Goal: Book appointment/travel/reservation

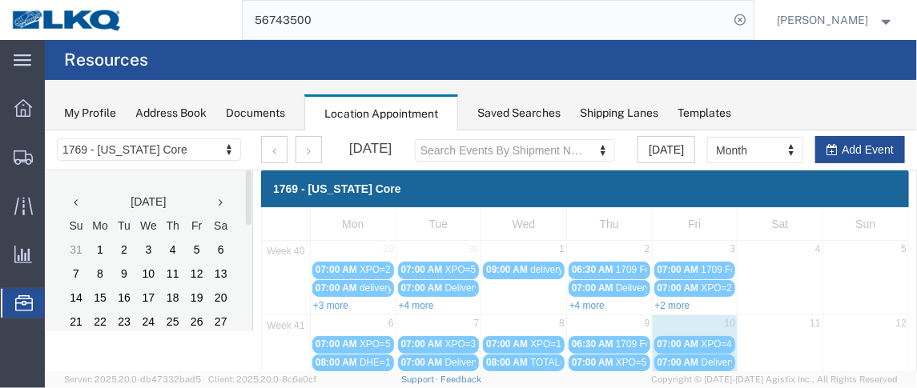
scroll to position [204, 0]
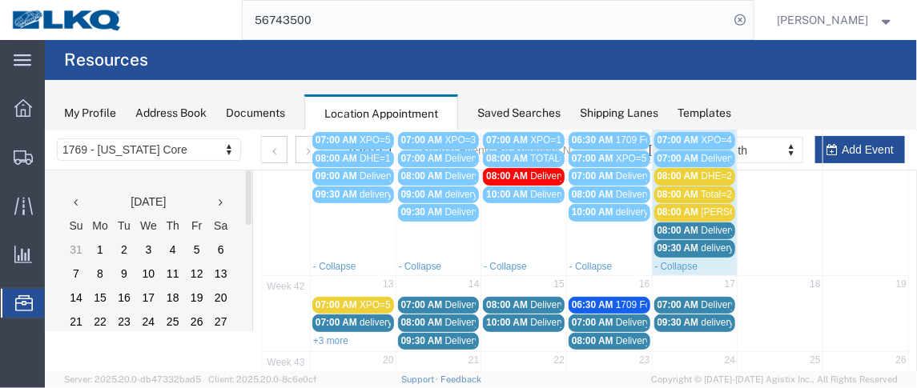
click at [681, 206] on span "08:00 AM" at bounding box center [677, 211] width 42 height 11
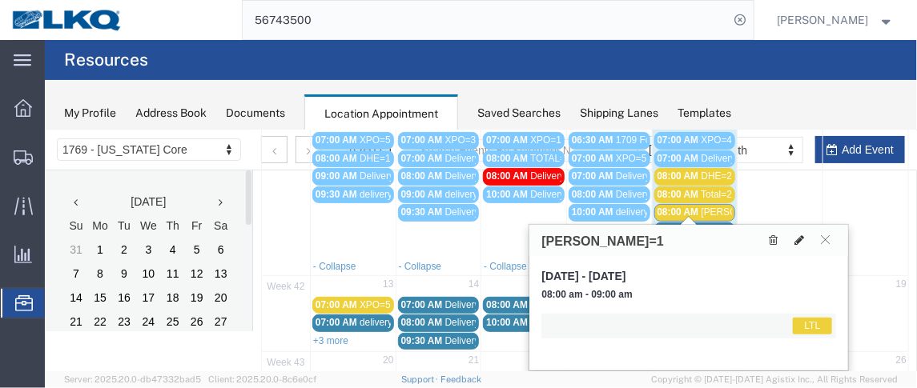
click at [794, 240] on icon at bounding box center [798, 239] width 10 height 11
select select "25"
select select "1"
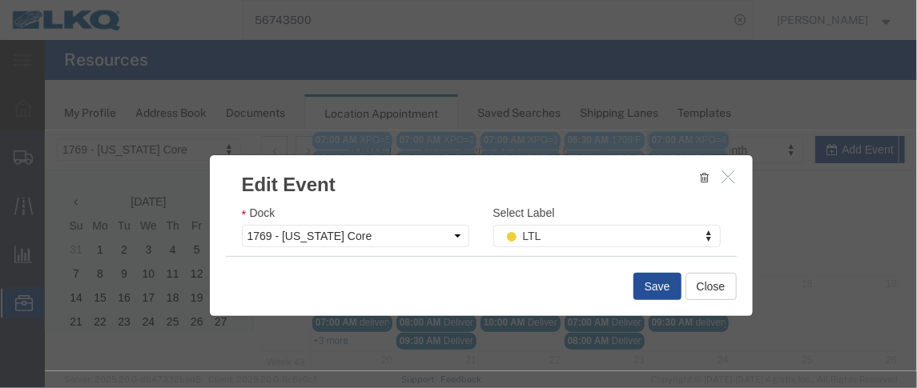
scroll to position [295, 0]
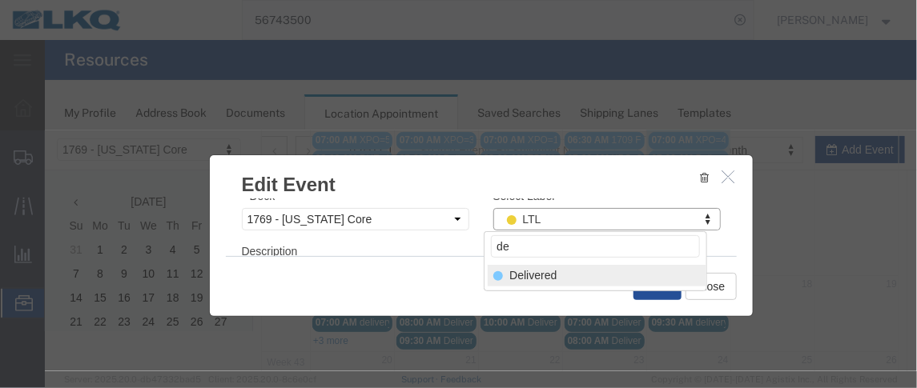
type input "de"
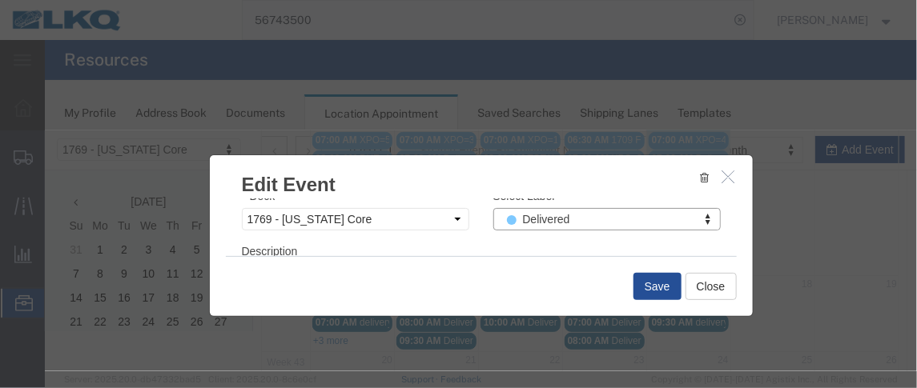
select select "40"
click at [639, 279] on button "Save" at bounding box center [656, 285] width 48 height 27
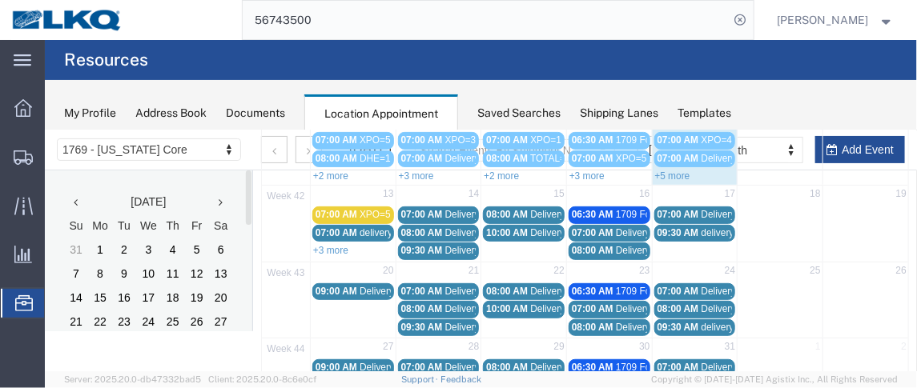
scroll to position [154, 0]
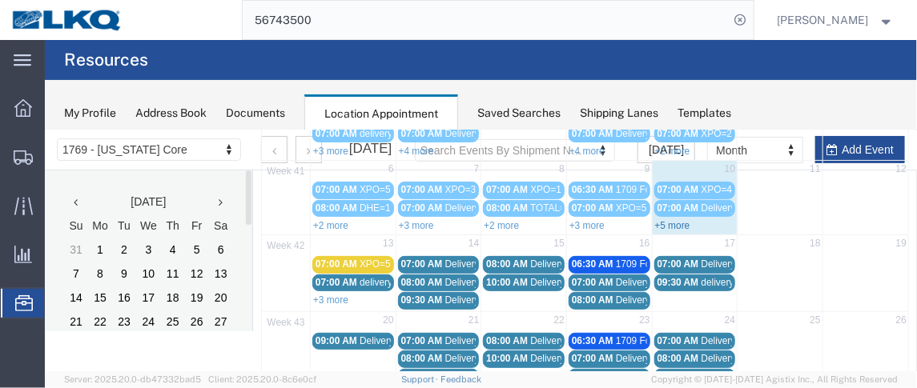
click at [660, 219] on link "+5 more" at bounding box center [671, 224] width 35 height 11
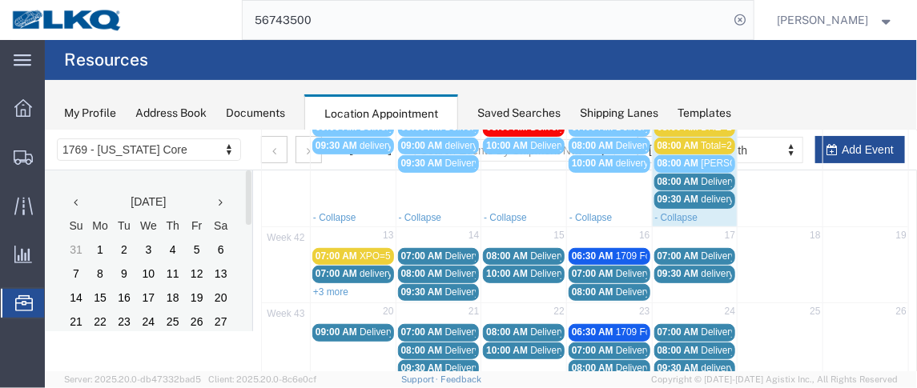
scroll to position [255, 0]
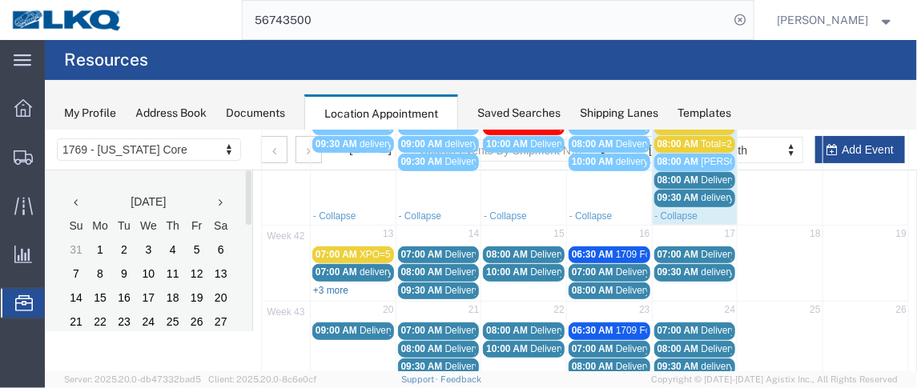
click at [338, 284] on link "+3 more" at bounding box center [329, 289] width 35 height 11
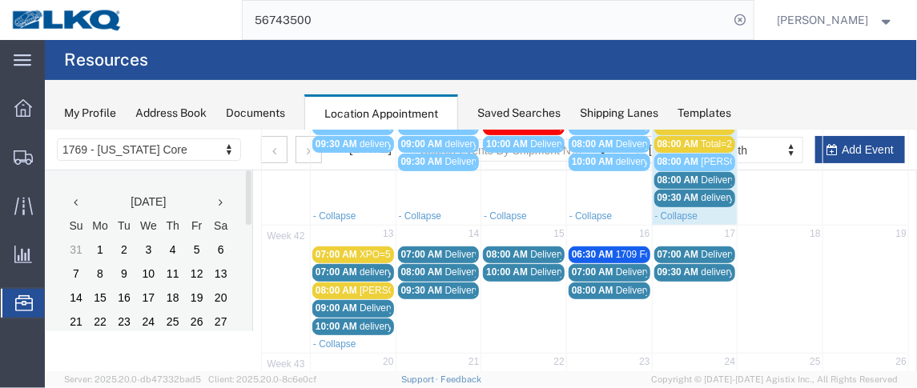
click at [359, 266] on span "delivery 57036225" at bounding box center [398, 271] width 78 height 11
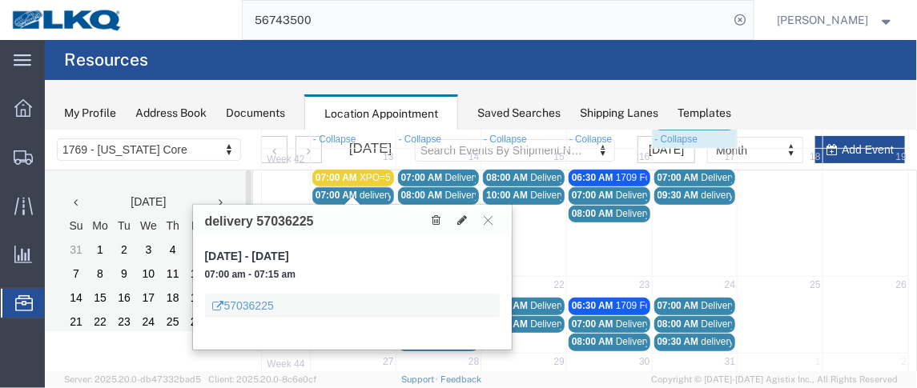
scroll to position [337, 0]
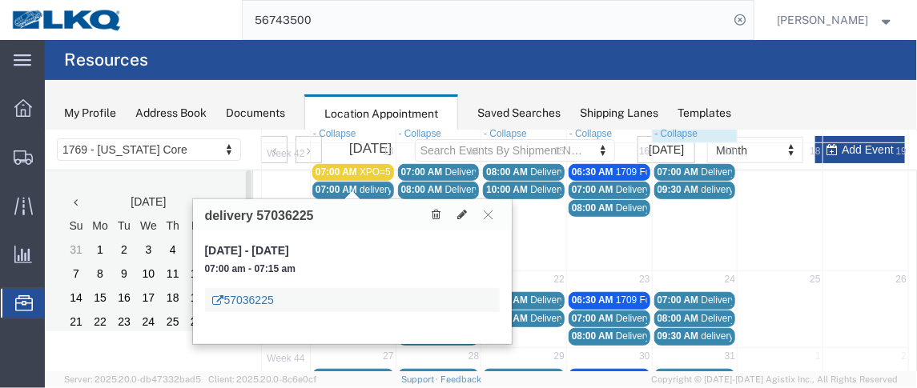
click at [256, 291] on link "57036225" at bounding box center [242, 299] width 61 height 16
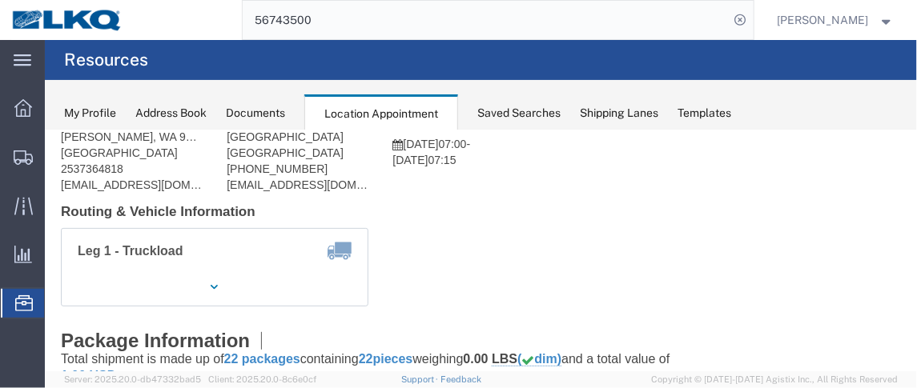
scroll to position [100, 0]
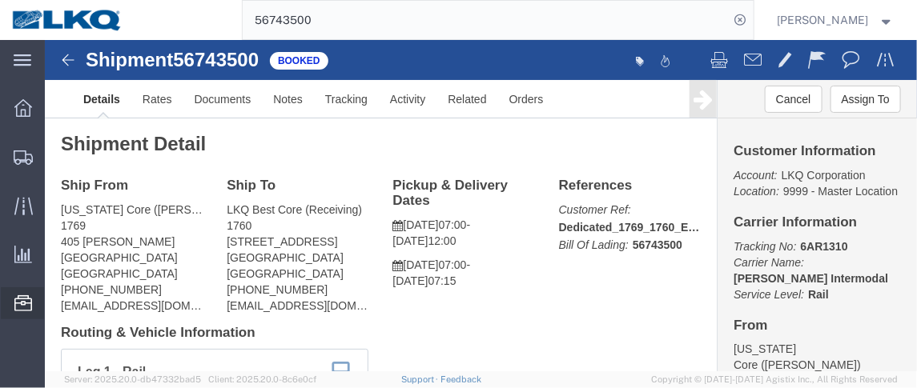
click at [0, 0] on span "Location Appointment" at bounding box center [0, 0] width 0 height 0
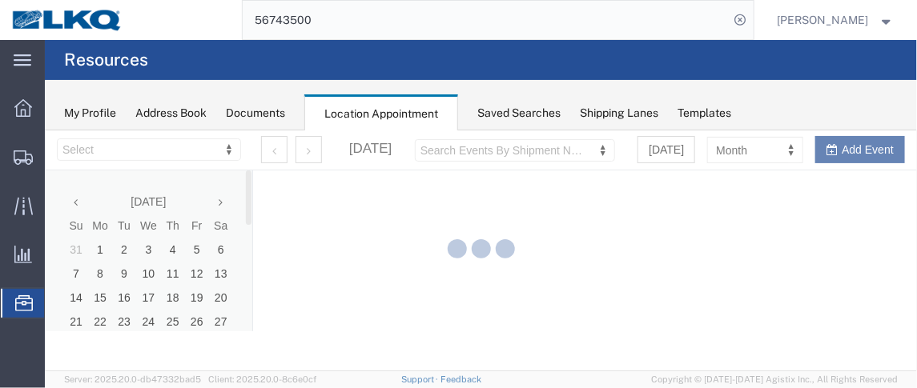
select select "28716"
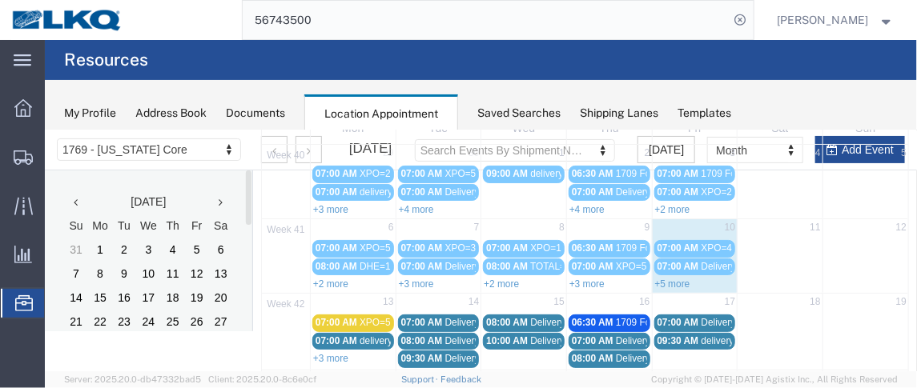
scroll to position [144, 0]
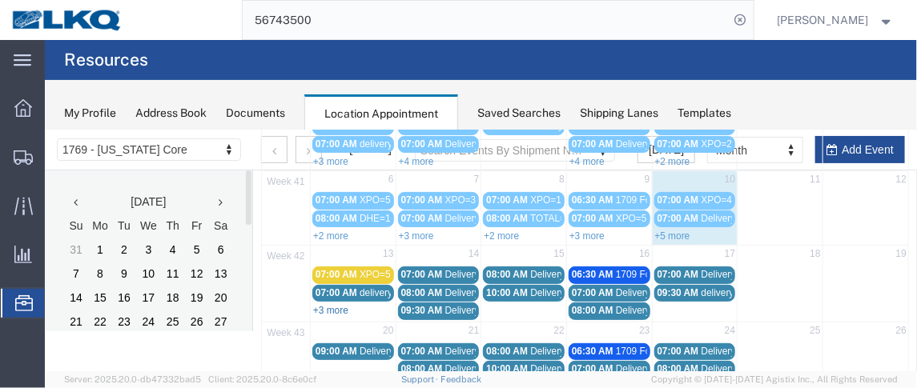
click at [326, 304] on link "+3 more" at bounding box center [329, 309] width 35 height 11
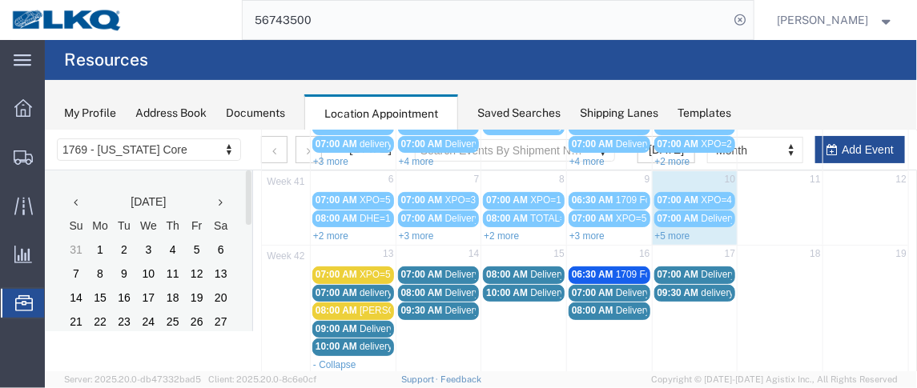
click at [360, 340] on span "delivery 57046052" at bounding box center [398, 345] width 78 height 11
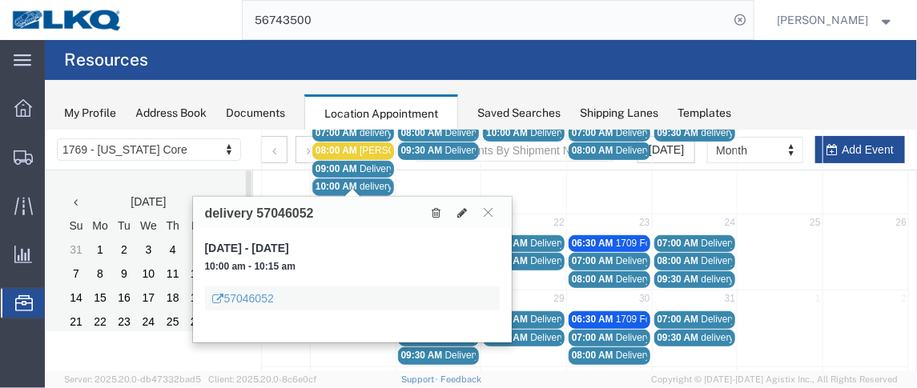
scroll to position [308, 0]
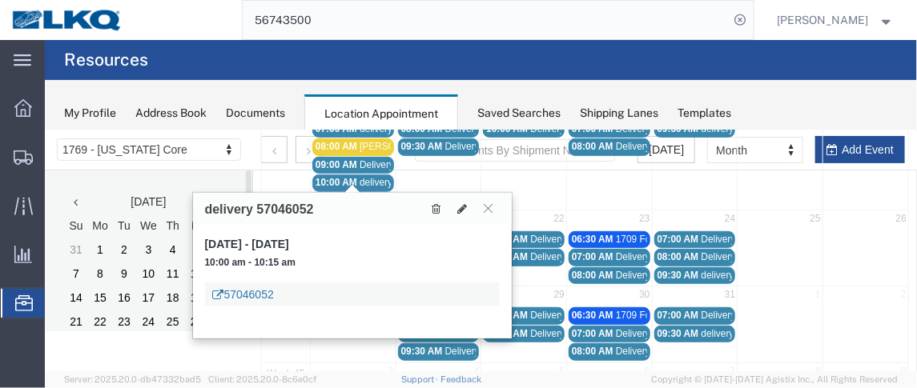
click at [248, 295] on link "57046052" at bounding box center [242, 294] width 61 height 16
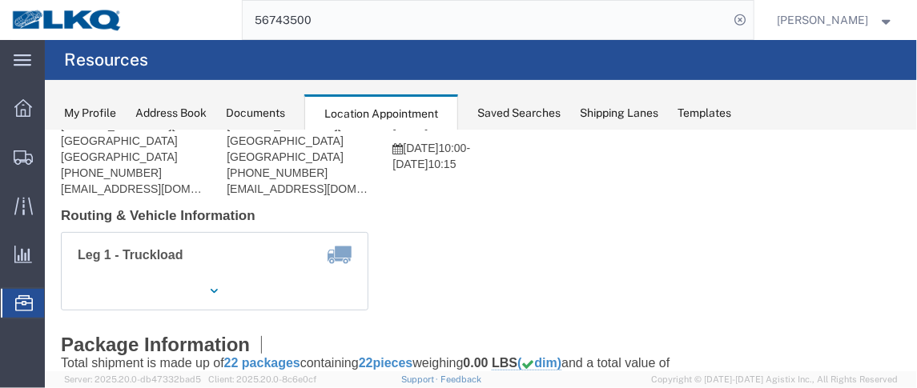
scroll to position [127, 0]
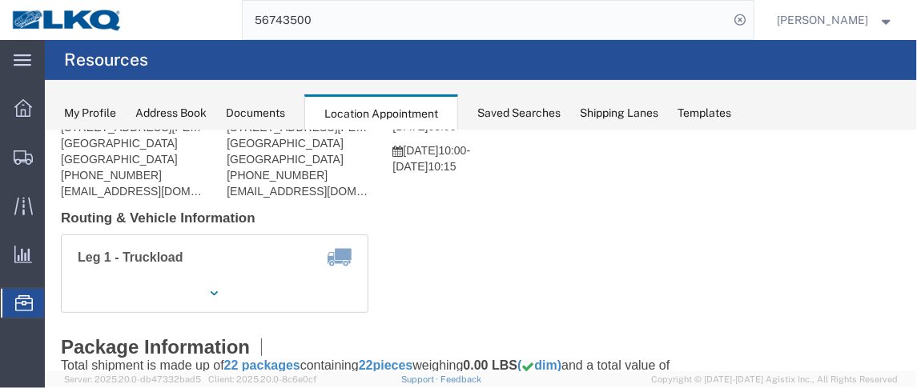
click div "Shipment Detail Ship From LKQ 1711 Adelanto ([PERSON_NAME]) 1711 [STREET_ADDRES…"
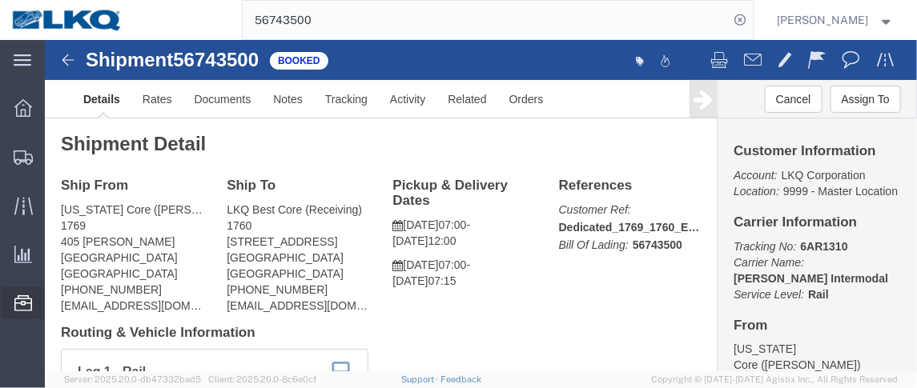
click at [0, 0] on span "Location Appointment" at bounding box center [0, 0] width 0 height 0
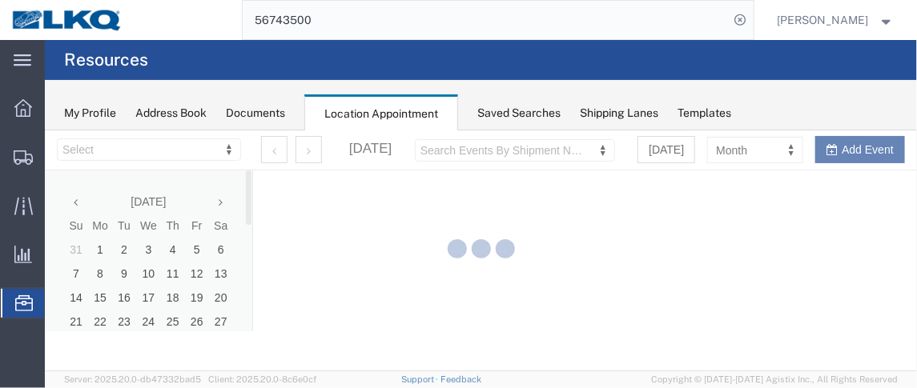
select select "28716"
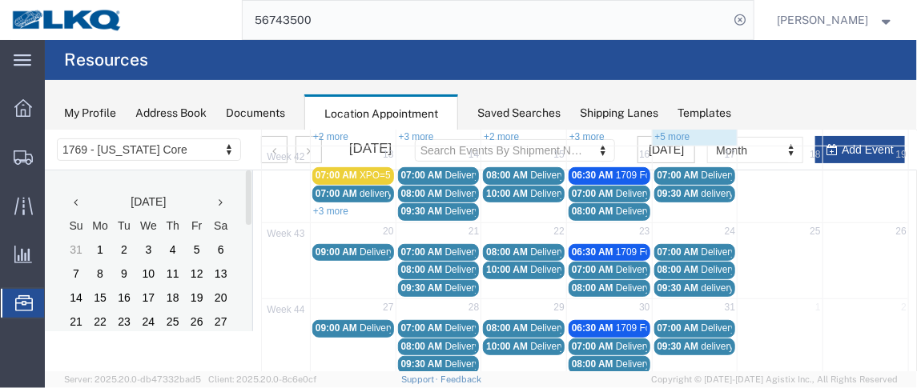
scroll to position [245, 0]
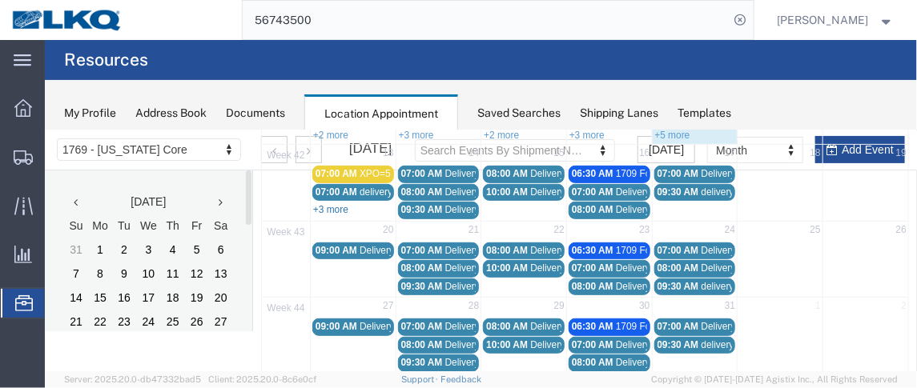
click at [325, 203] on link "+3 more" at bounding box center [329, 208] width 35 height 11
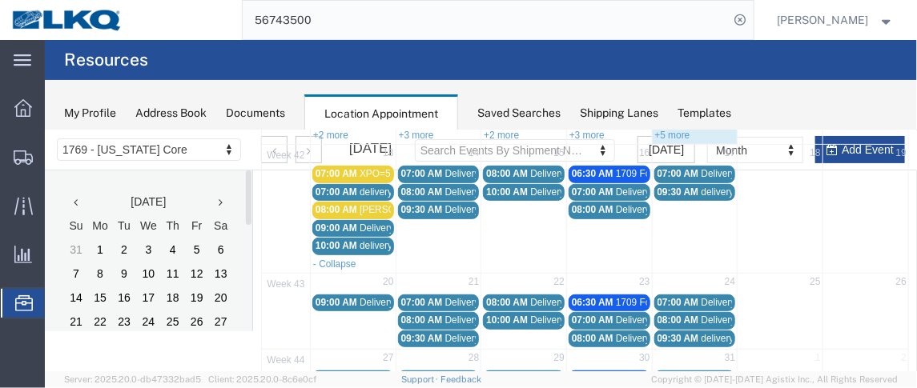
click at [433, 168] on span "07:00 AM" at bounding box center [421, 172] width 42 height 11
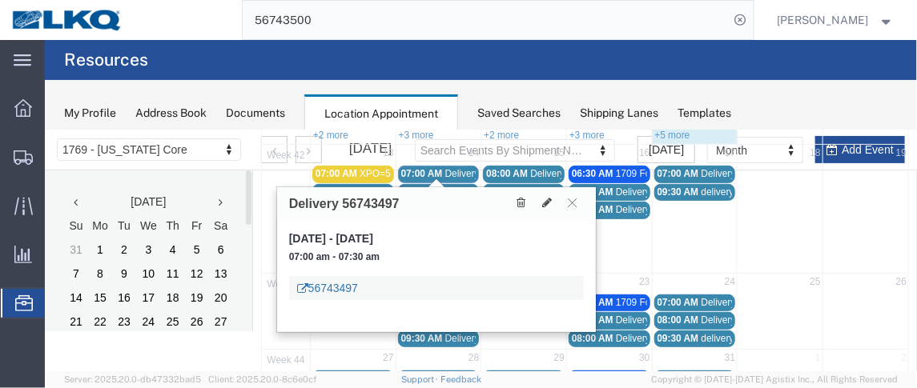
click at [323, 282] on link "56743497" at bounding box center [326, 287] width 61 height 16
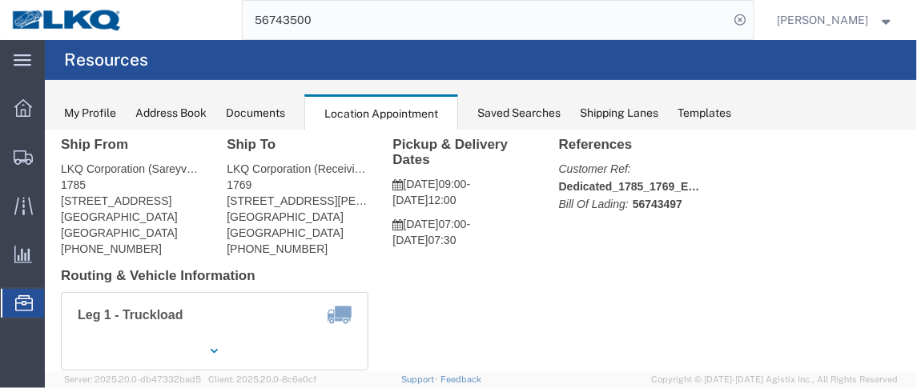
scroll to position [48, 0]
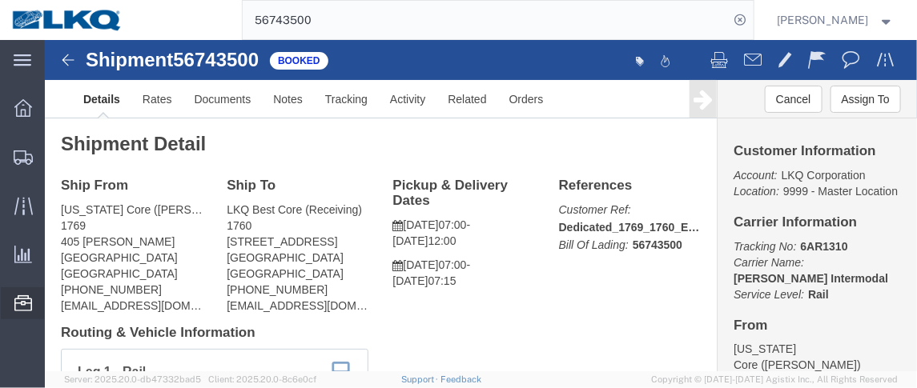
click at [0, 0] on span "Location Appointment" at bounding box center [0, 0] width 0 height 0
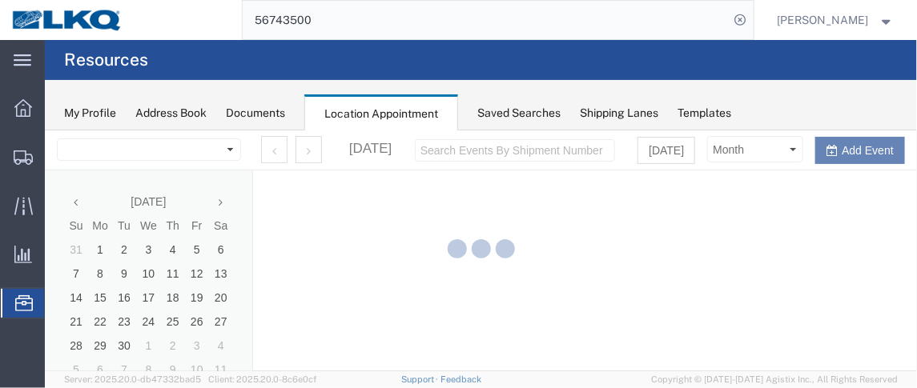
select select "28716"
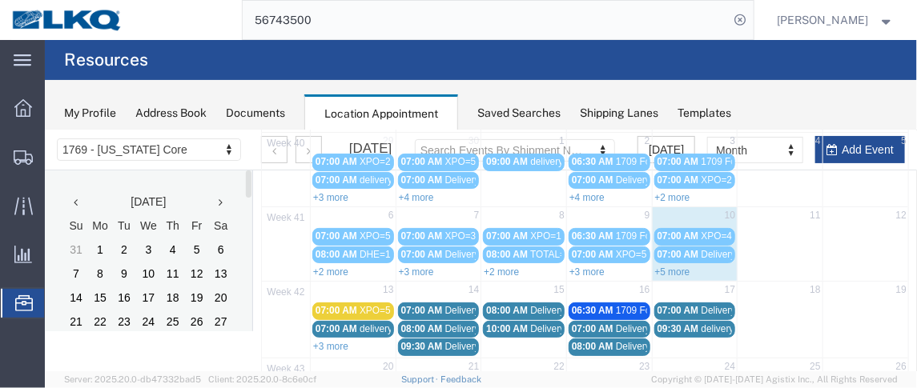
scroll to position [151, 0]
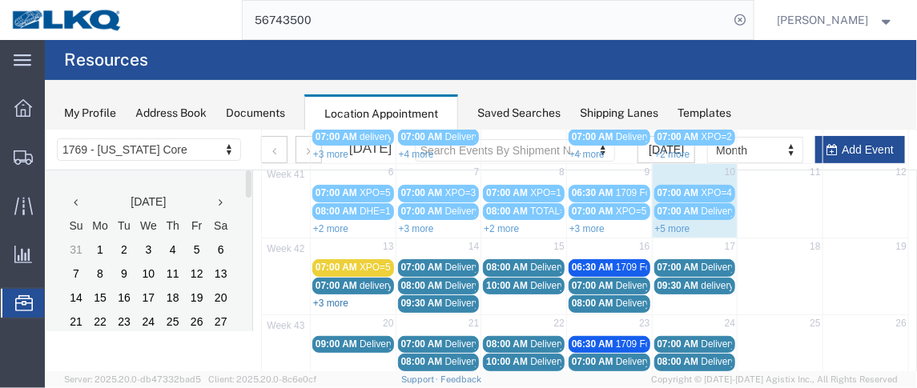
click at [322, 297] on link "+3 more" at bounding box center [329, 302] width 35 height 11
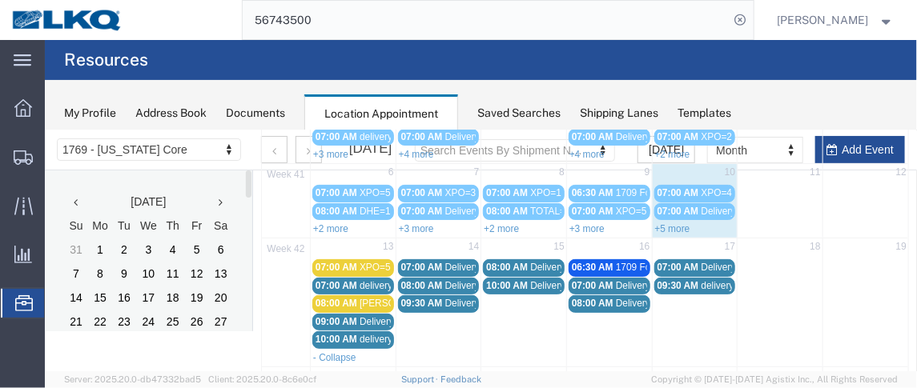
click at [431, 283] on span "08:00 AM" at bounding box center [421, 284] width 42 height 11
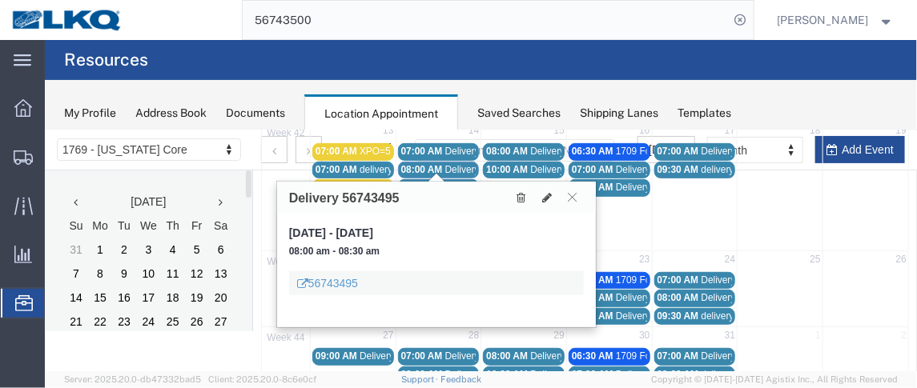
scroll to position [268, 0]
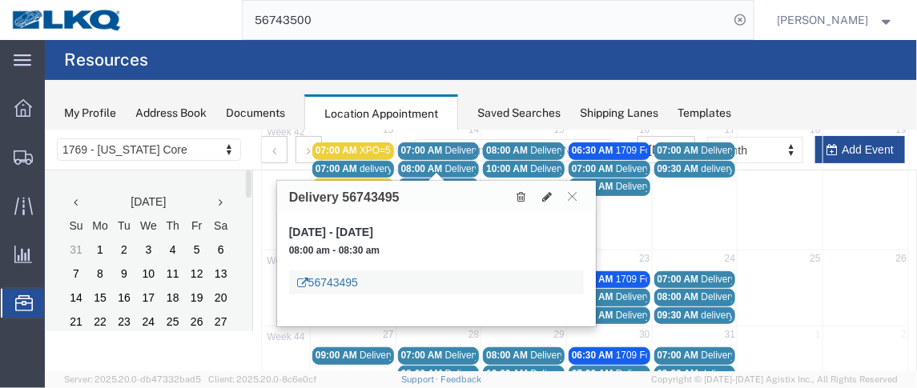
click at [339, 279] on link "56743495" at bounding box center [326, 282] width 61 height 16
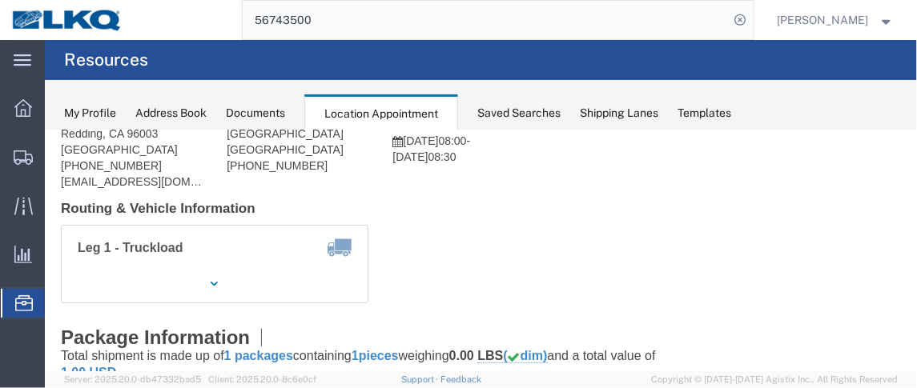
scroll to position [100, 0]
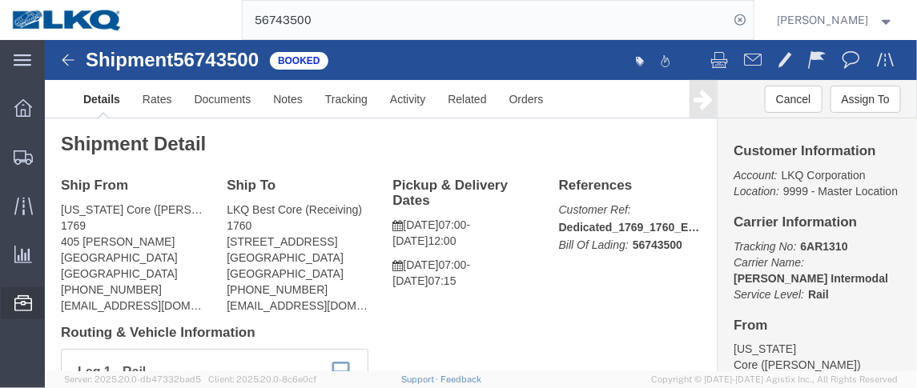
click at [0, 0] on span "Location Appointment" at bounding box center [0, 0] width 0 height 0
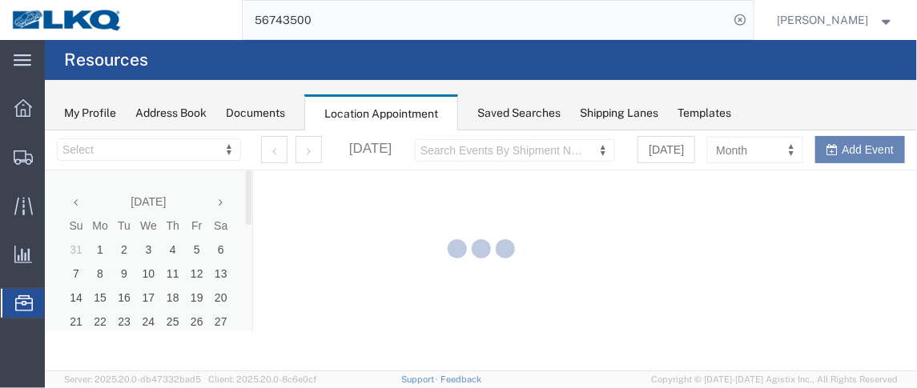
select select "28716"
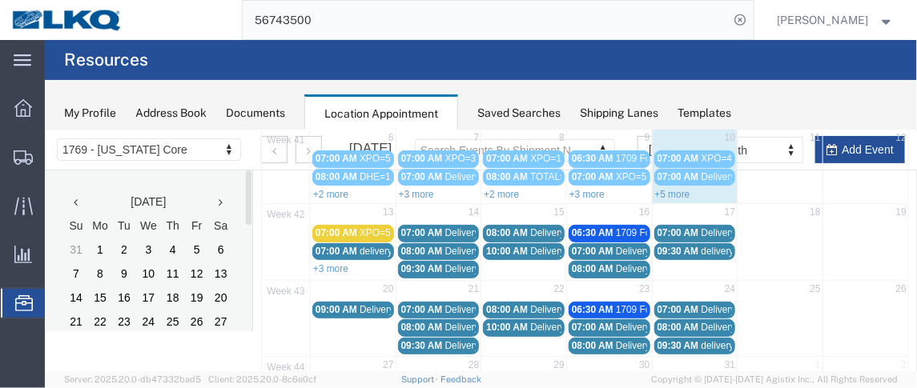
scroll to position [225, 0]
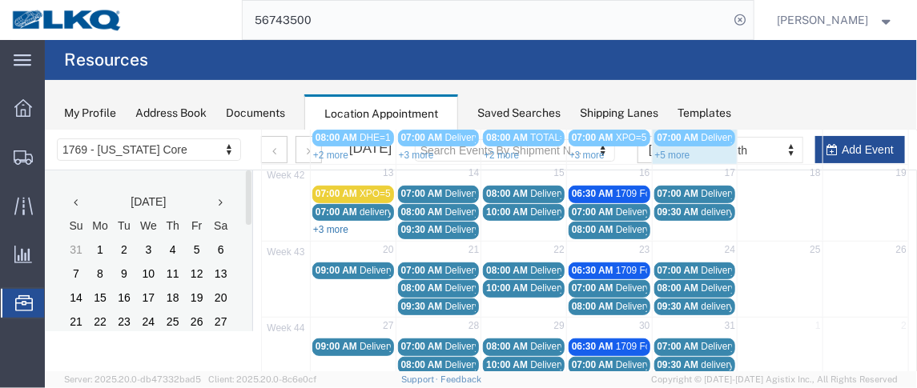
click at [330, 223] on link "+3 more" at bounding box center [329, 228] width 35 height 11
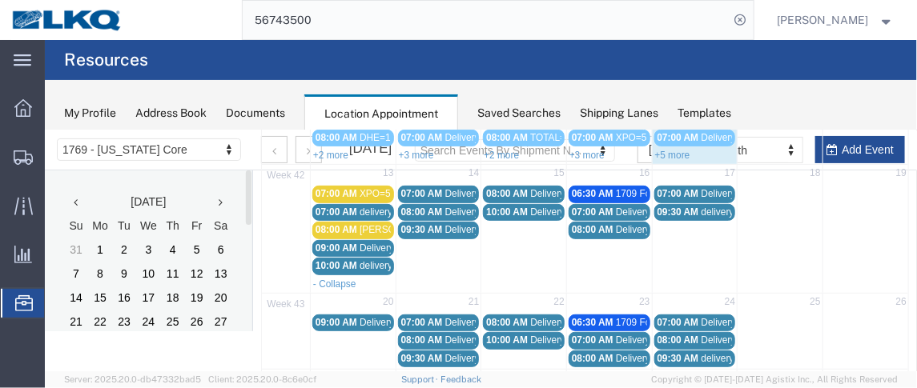
click at [515, 187] on span "08:00 AM" at bounding box center [506, 192] width 42 height 11
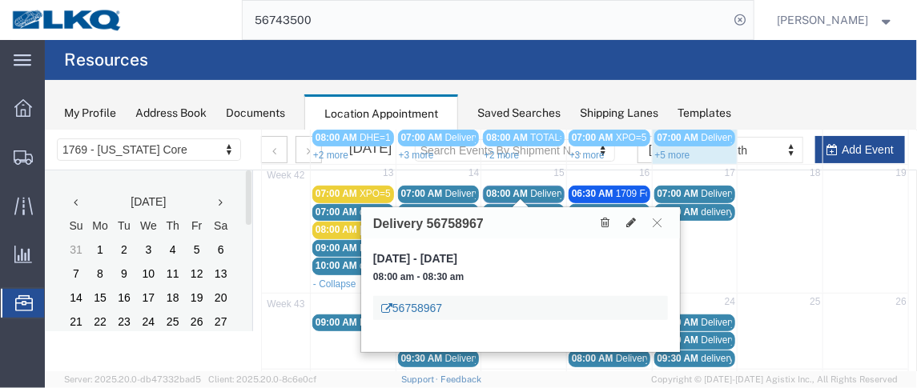
click at [428, 303] on link "56758967" at bounding box center [410, 307] width 61 height 16
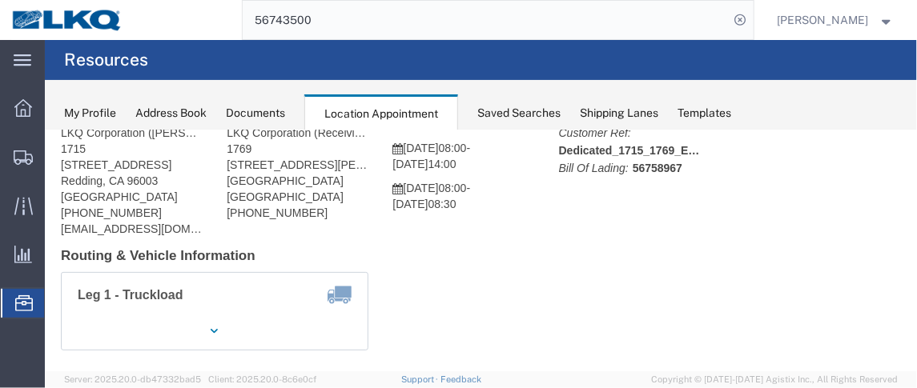
scroll to position [82, 0]
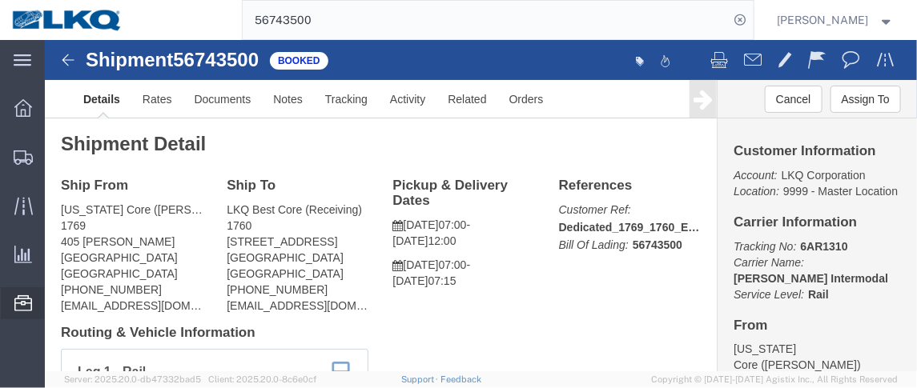
click at [0, 0] on span "Location Appointment" at bounding box center [0, 0] width 0 height 0
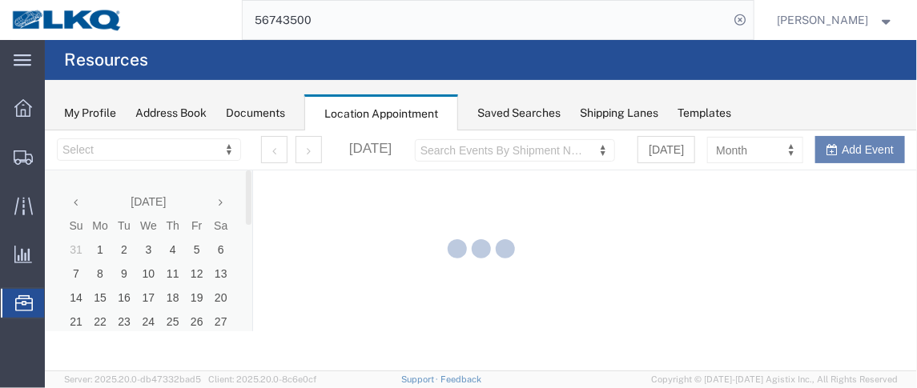
select select "28716"
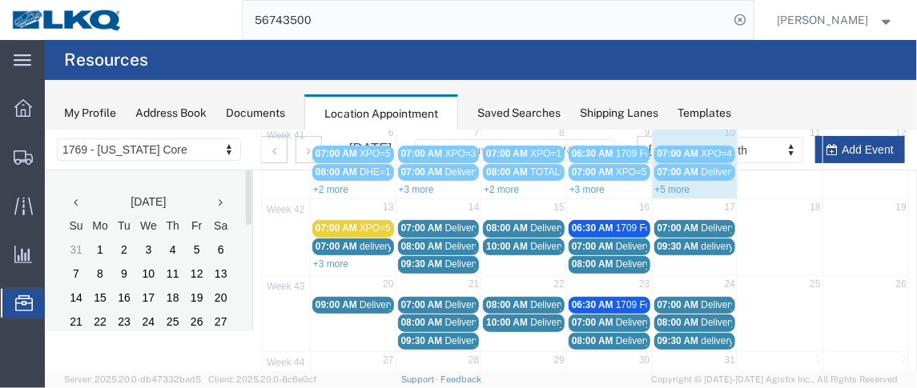
scroll to position [193, 0]
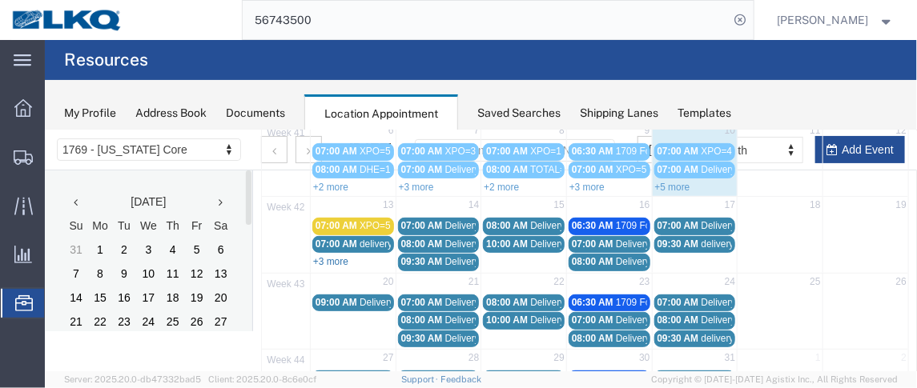
click at [322, 255] on link "+3 more" at bounding box center [329, 260] width 35 height 11
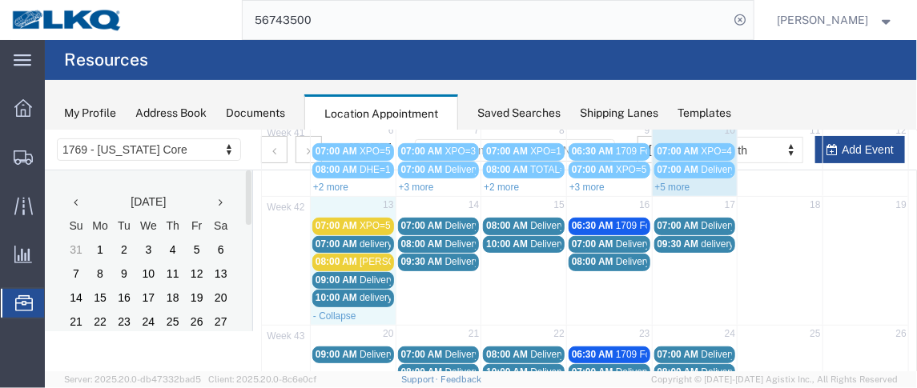
click at [339, 201] on td "13" at bounding box center [353, 206] width 86 height 20
select select "1"
select select
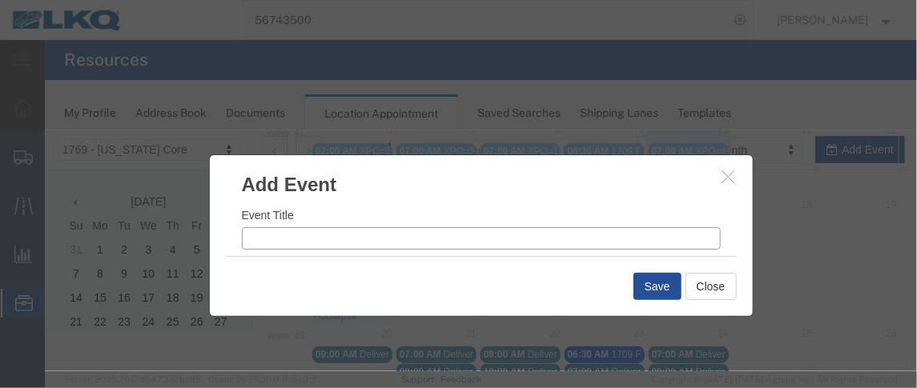
click at [298, 242] on input "Event Title" at bounding box center [480, 238] width 479 height 22
type input "DHE=2"
click at [512, 239] on input "10:21 AM" at bounding box center [605, 240] width 227 height 22
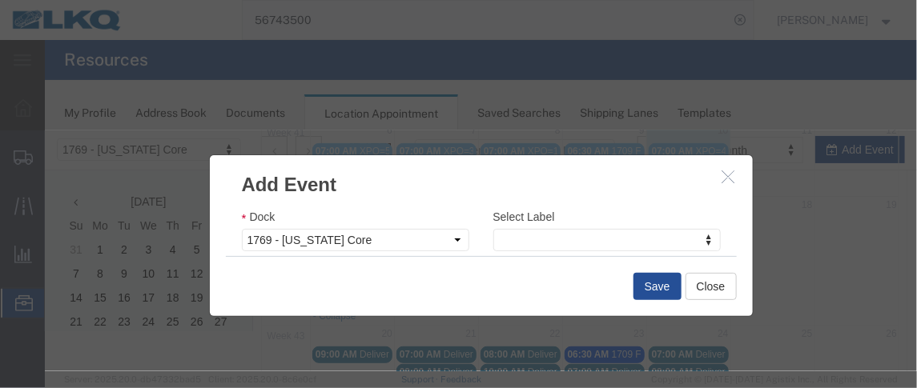
type input "8:00 AM"
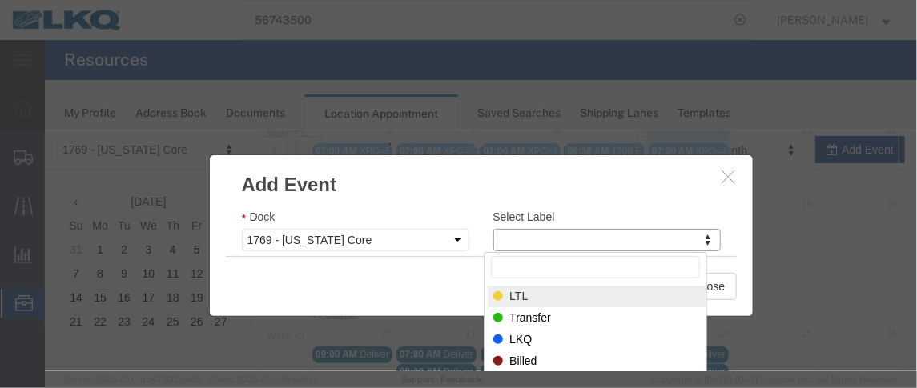
select select "25"
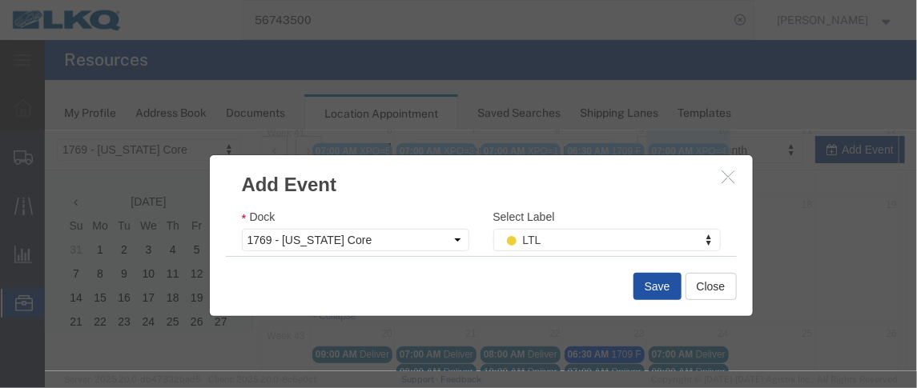
click at [641, 288] on button "Save" at bounding box center [656, 285] width 48 height 27
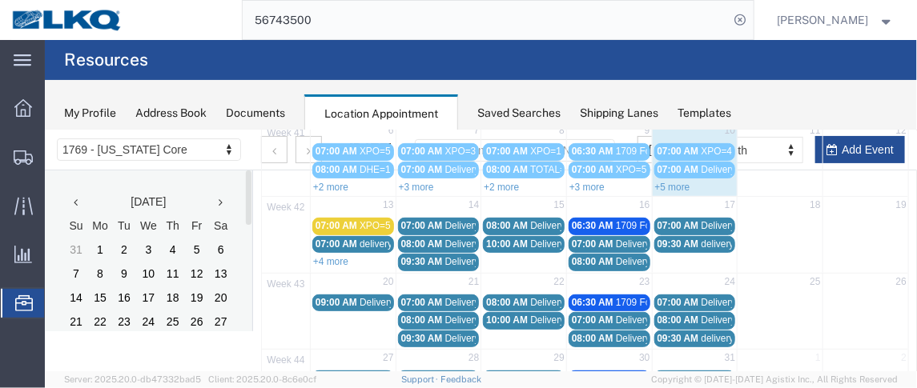
scroll to position [154, 0]
